Goal: Task Accomplishment & Management: Manage account settings

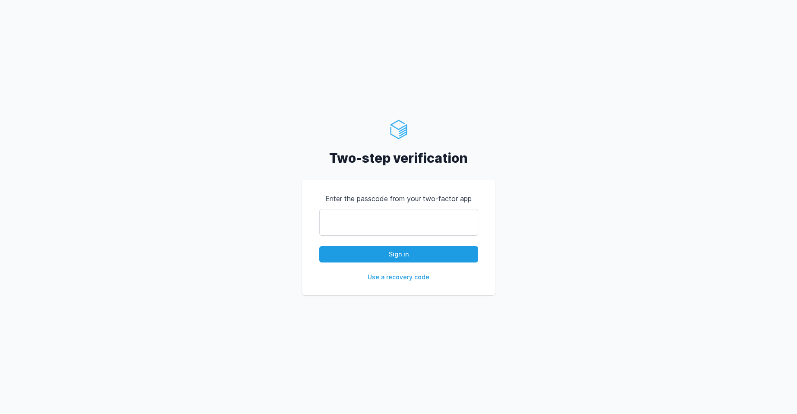
click at [426, 219] on input "text" at bounding box center [398, 222] width 159 height 27
type input "937464"
click at [423, 257] on button "Sign in" at bounding box center [398, 254] width 159 height 16
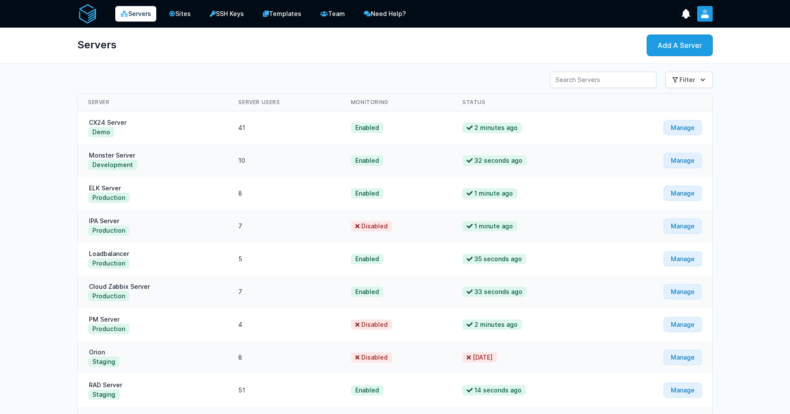
click at [701, 15] on icon "User menu" at bounding box center [705, 14] width 9 height 9
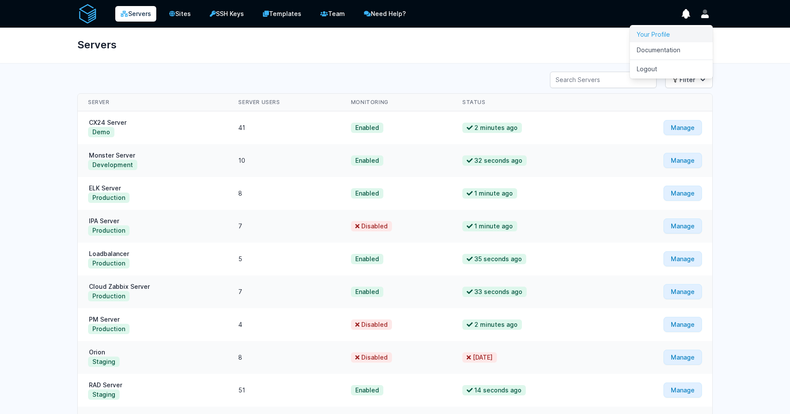
click at [669, 37] on link "Your Profile" at bounding box center [671, 35] width 83 height 16
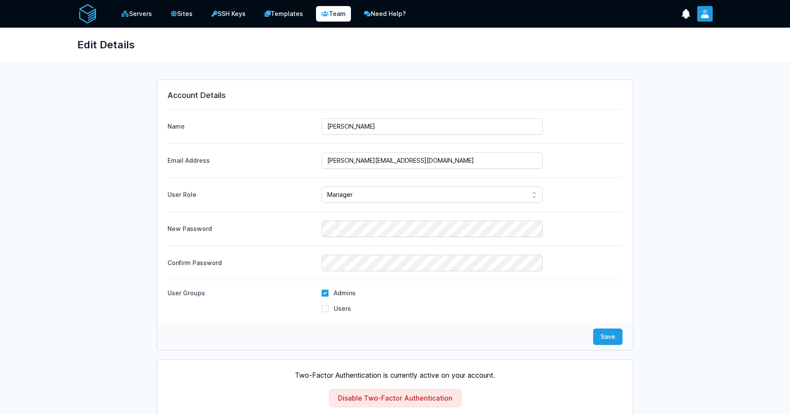
click at [706, 19] on button "User menu" at bounding box center [706, 14] width 16 height 16
click at [331, 54] on div "Edit Details" at bounding box center [394, 45] width 663 height 35
click at [146, 16] on link "Servers" at bounding box center [136, 13] width 43 height 17
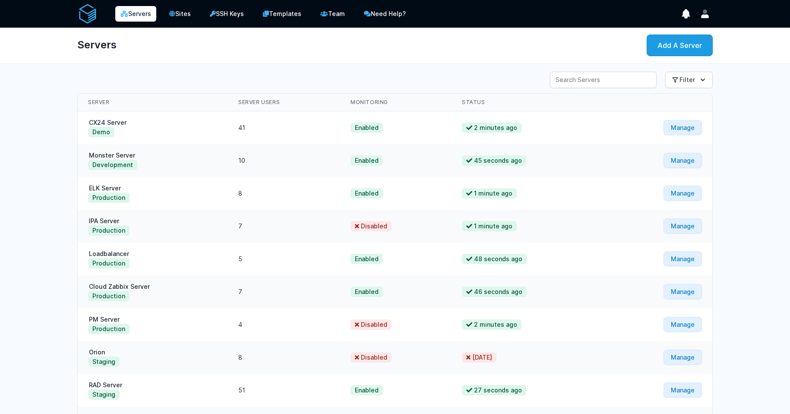
click at [90, 14] on img at bounding box center [87, 13] width 21 height 21
click at [702, 18] on button "User menu" at bounding box center [706, 14] width 16 height 16
click at [655, 34] on link "Your Profile" at bounding box center [671, 35] width 83 height 16
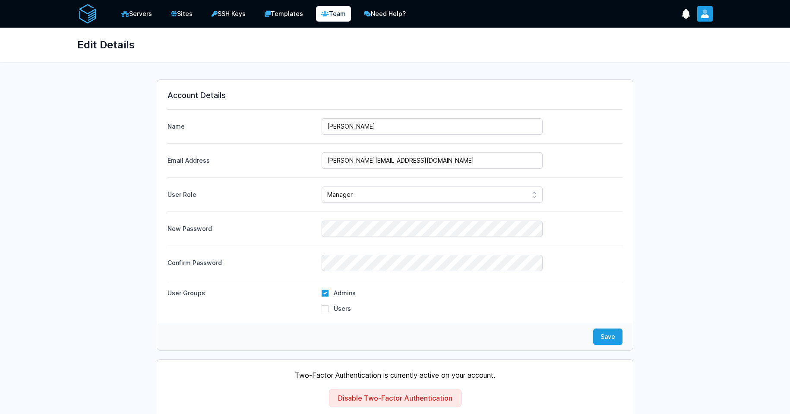
click at [711, 19] on button "User menu" at bounding box center [706, 14] width 16 height 16
click at [689, 195] on div "Account Details Name Roney Dsilva Email Address roney@cdmx.in" at bounding box center [395, 283] width 636 height 425
click at [403, 195] on select "Admin Manager Team Member" at bounding box center [432, 195] width 221 height 16
click at [710, 10] on button "User menu" at bounding box center [706, 14] width 16 height 16
click at [685, 69] on link "Logout" at bounding box center [671, 69] width 83 height 16
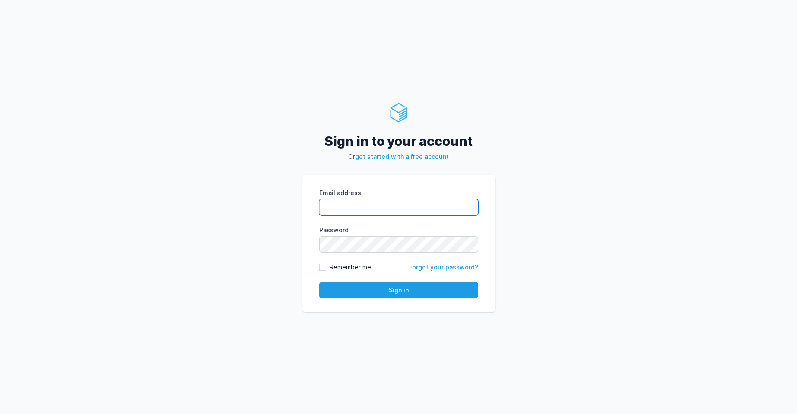
click at [393, 215] on input "Email address" at bounding box center [398, 207] width 159 height 16
click at [475, 203] on input "Email address" at bounding box center [398, 207] width 159 height 16
type input "licensing@cdmx.in"
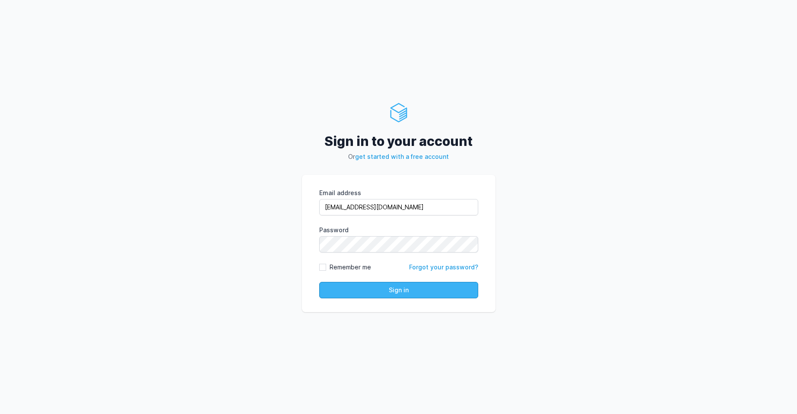
click at [414, 286] on button "Sign in" at bounding box center [398, 290] width 159 height 16
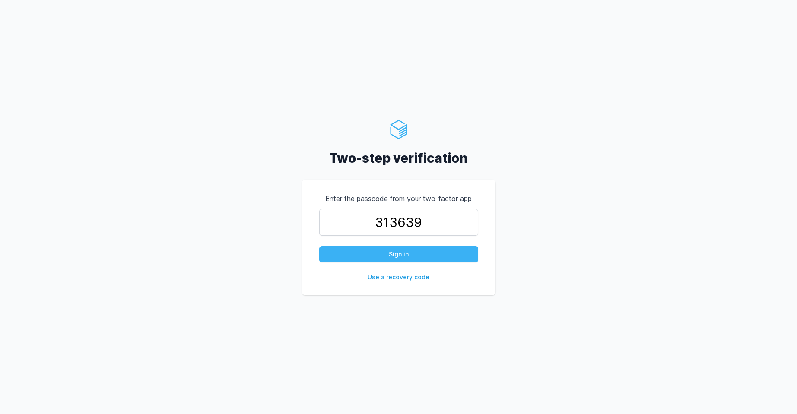
type input "313639"
click at [403, 259] on button "Sign in" at bounding box center [398, 254] width 159 height 16
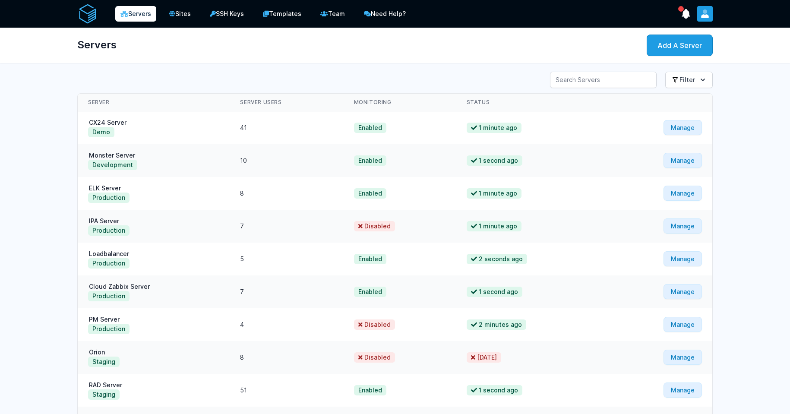
click at [701, 10] on icon "User menu" at bounding box center [705, 14] width 9 height 9
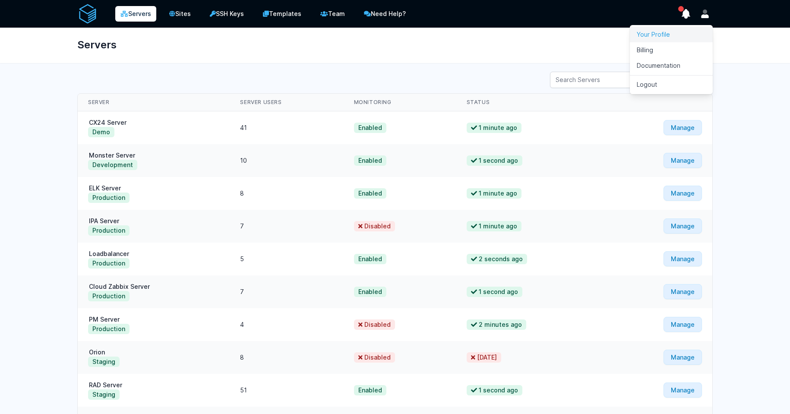
click at [677, 38] on link "Your Profile" at bounding box center [671, 35] width 83 height 16
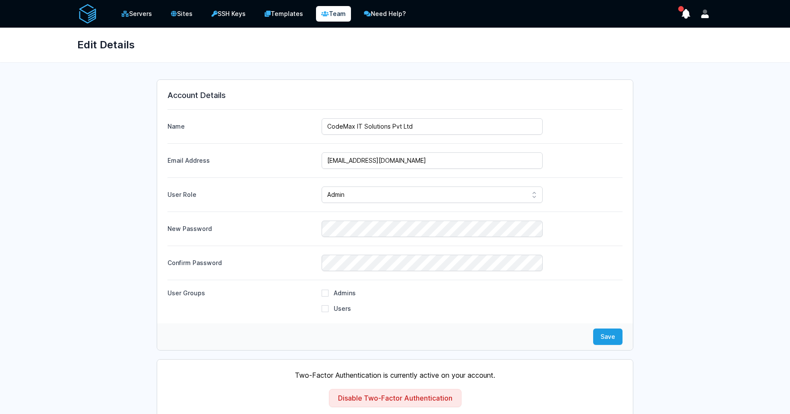
click at [329, 16] on icon at bounding box center [325, 14] width 8 height 6
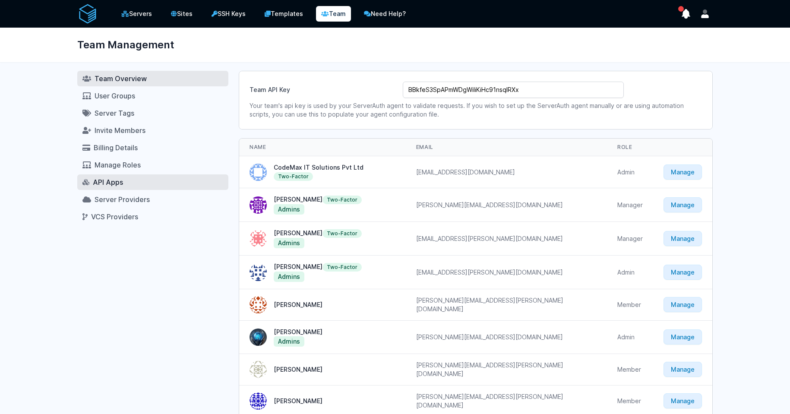
click at [135, 189] on link "API Apps" at bounding box center [152, 182] width 151 height 16
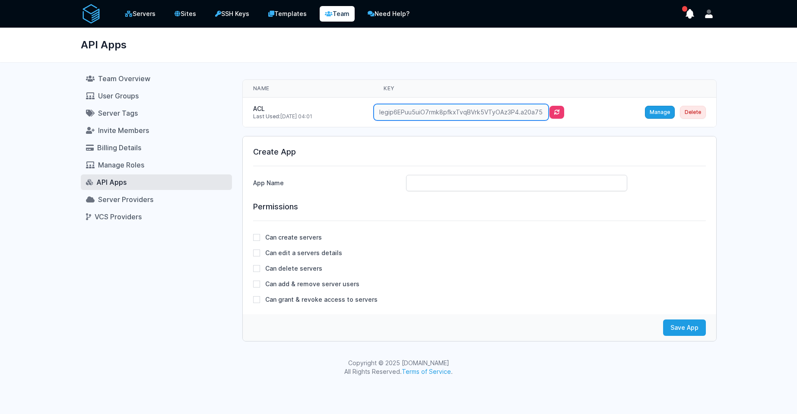
click at [541, 112] on input "legip6EPuu5uiO7rmk8pfkxTvqBVrk5VTyOAz3P4.a20a75a5-59e0-46c5-8c01-de76e14684fe" at bounding box center [461, 112] width 175 height 16
